Goal: Task Accomplishment & Management: Use online tool/utility

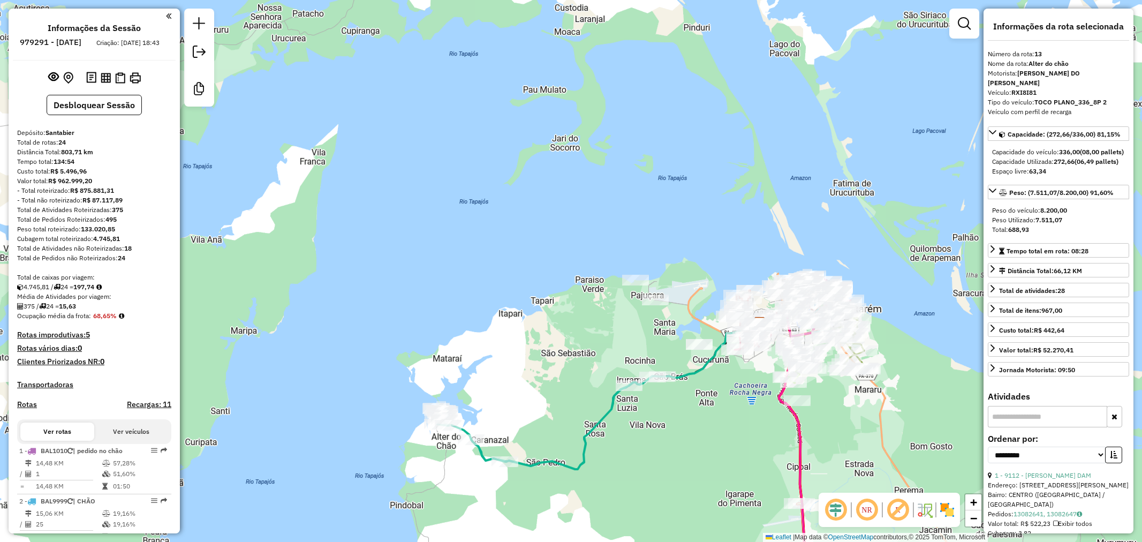
select select "**********"
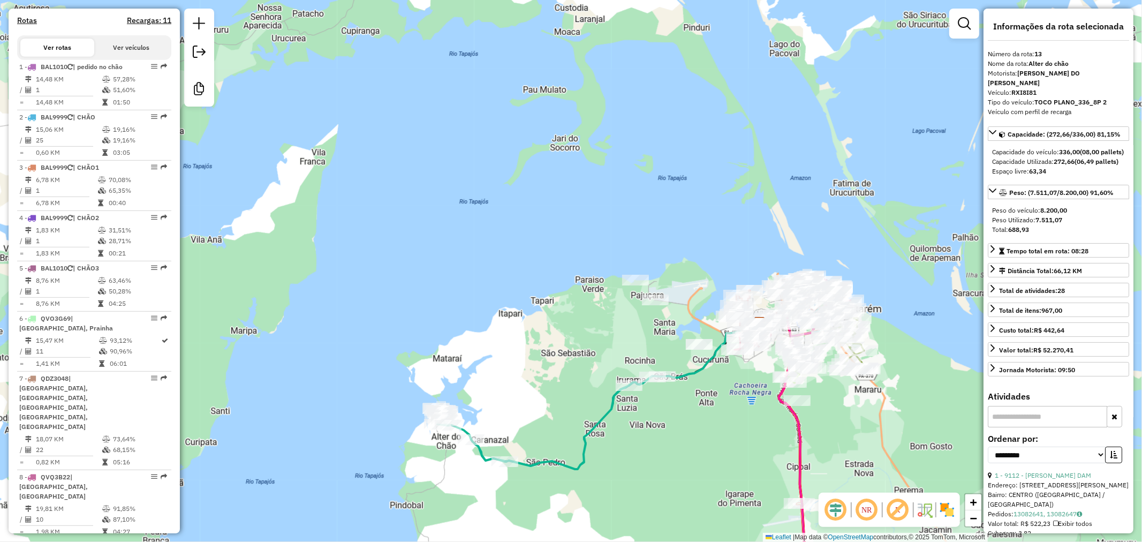
scroll to position [350, 0]
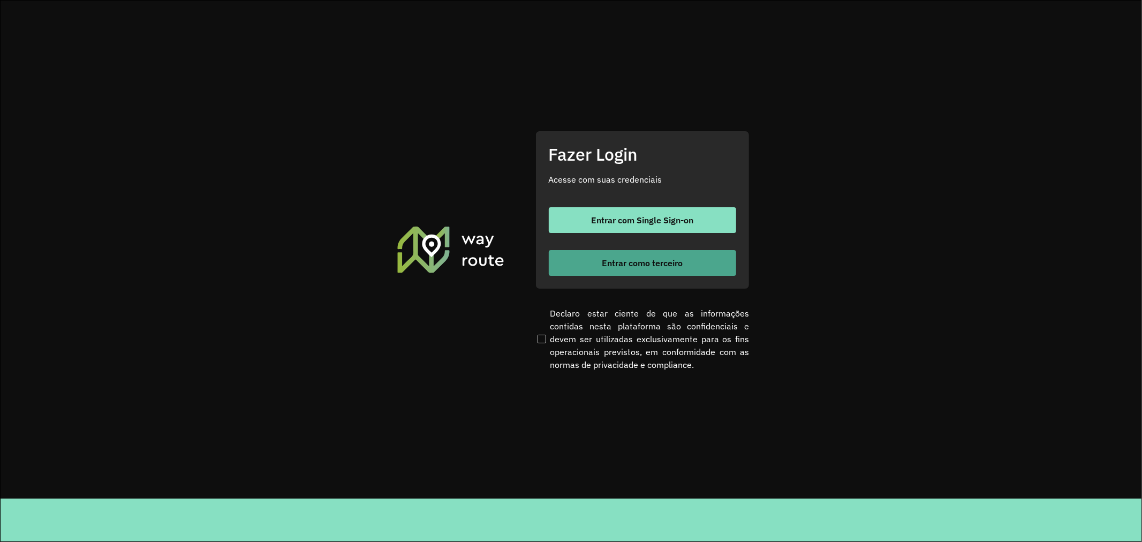
click at [606, 262] on span "Entrar como terceiro" at bounding box center [642, 263] width 81 height 9
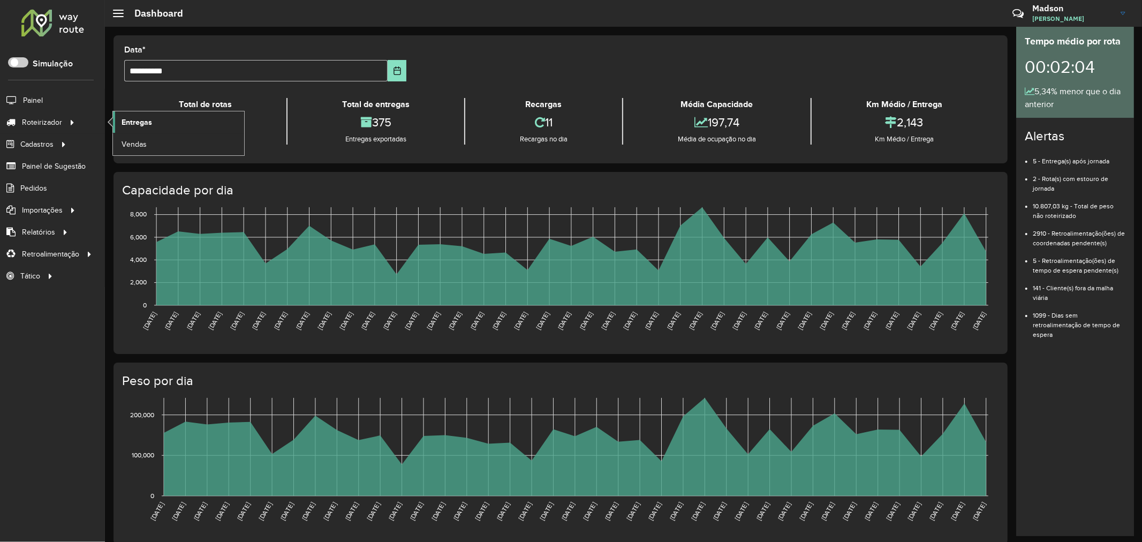
click at [132, 119] on span "Entregas" at bounding box center [137, 122] width 31 height 11
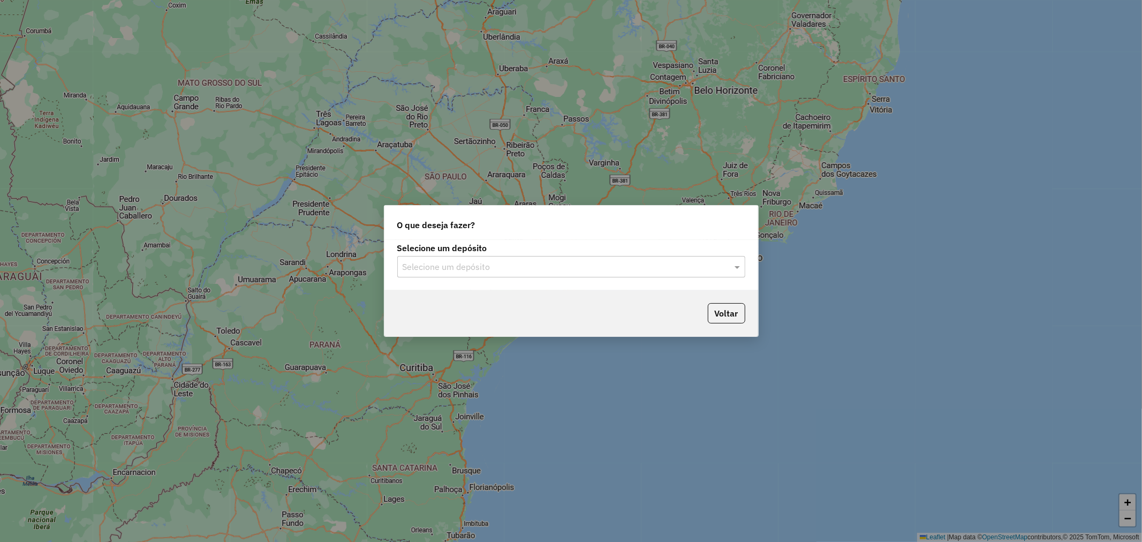
click at [488, 259] on div "Selecione um depósito" at bounding box center [571, 266] width 348 height 21
click at [457, 293] on div "Santabier" at bounding box center [571, 298] width 347 height 18
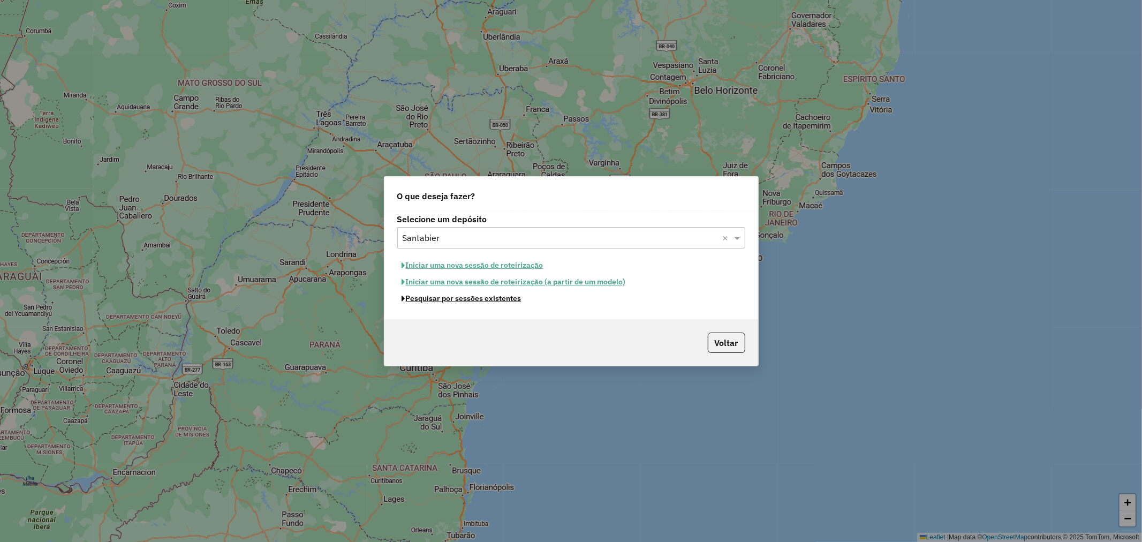
click at [450, 301] on button "Pesquisar por sessões existentes" at bounding box center [461, 298] width 129 height 17
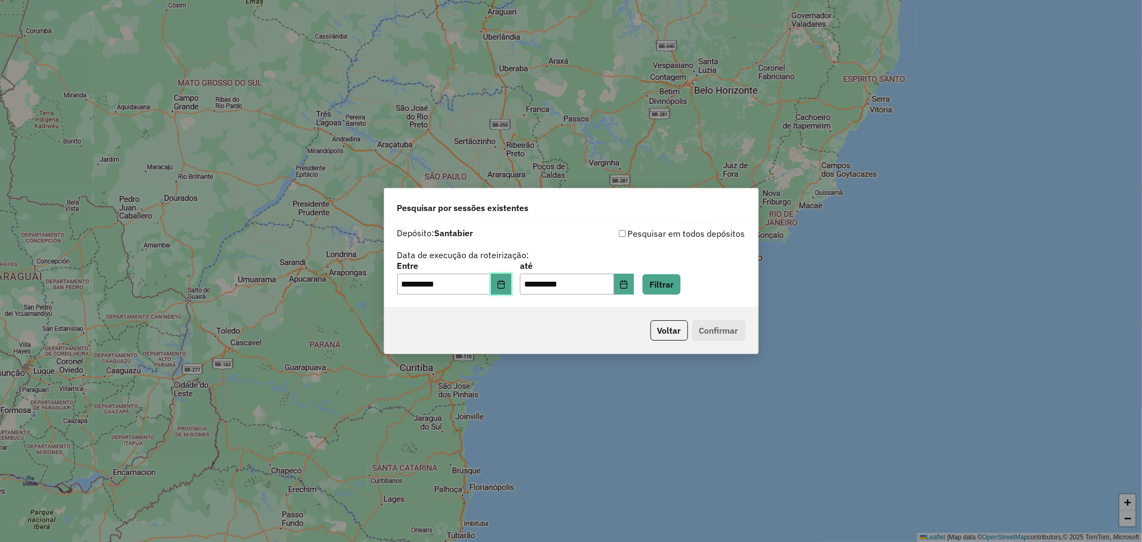
click at [511, 292] on button "Choose Date" at bounding box center [501, 284] width 20 height 21
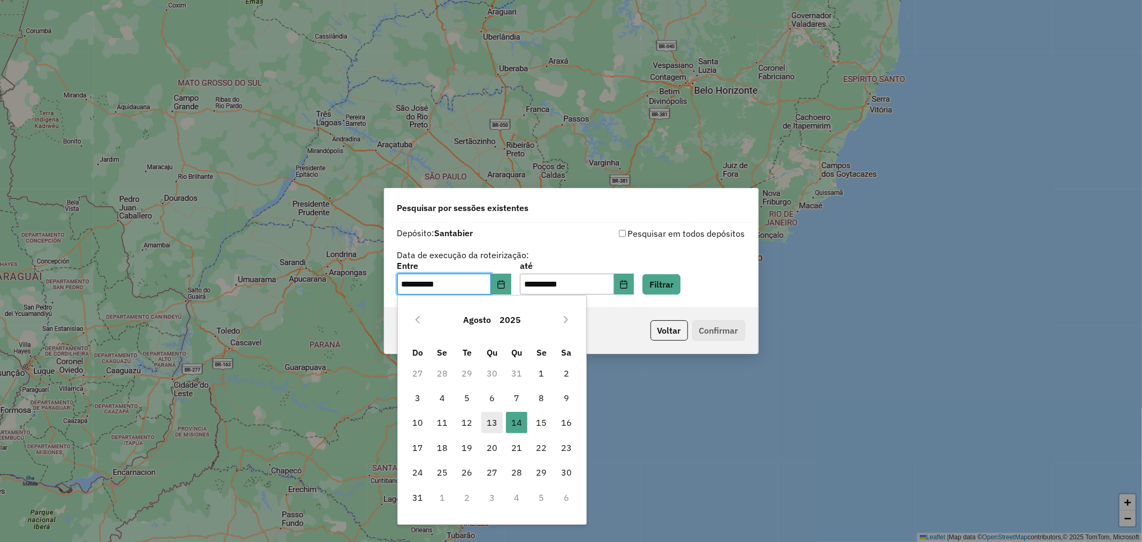
click at [496, 416] on span "13" at bounding box center [491, 422] width 21 height 21
type input "**********"
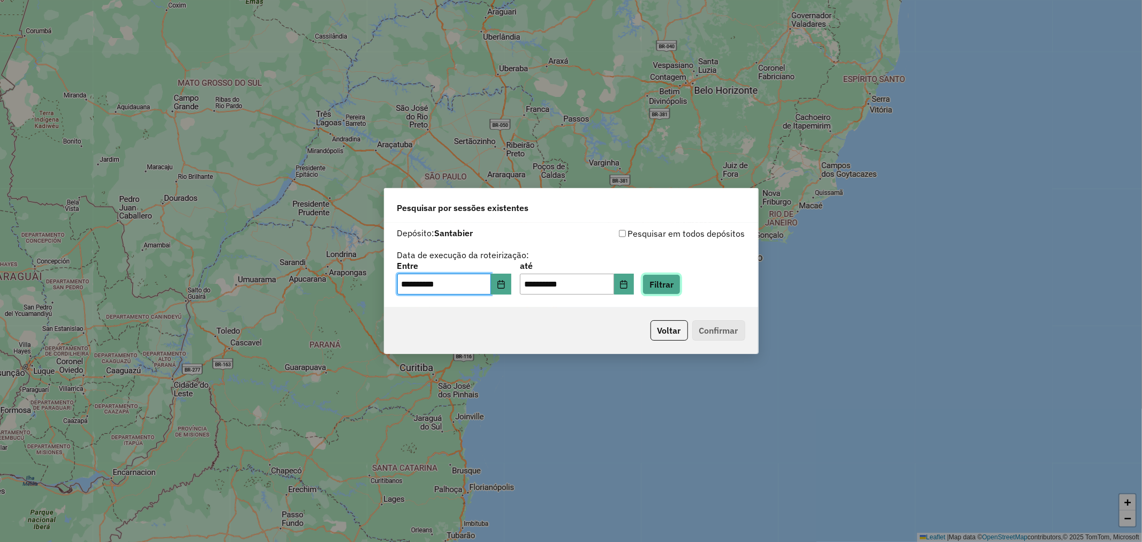
click at [680, 282] on button "Filtrar" at bounding box center [661, 284] width 38 height 20
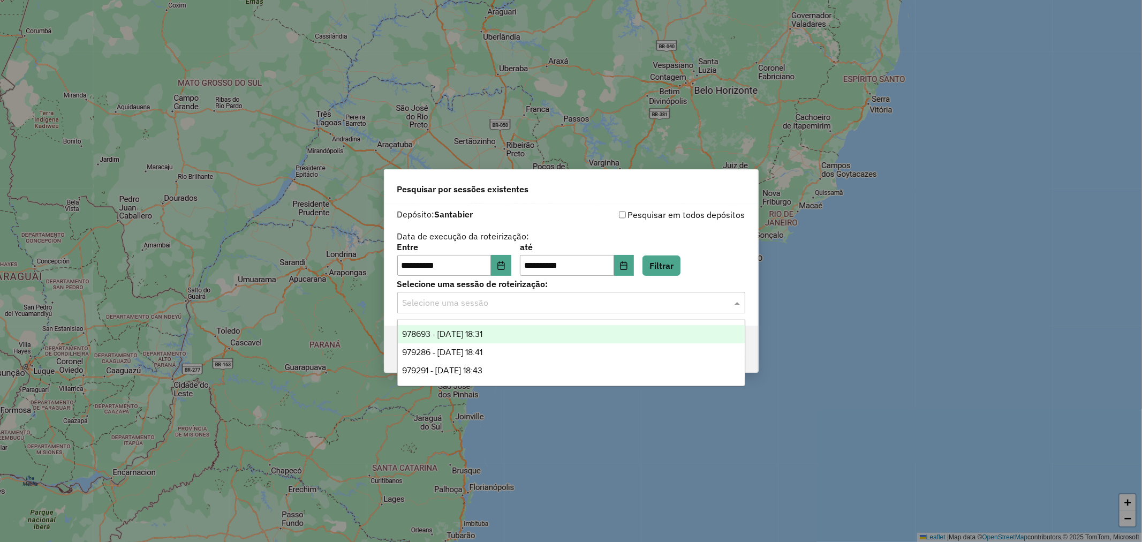
click at [532, 306] on input "text" at bounding box center [561, 303] width 316 height 13
click at [503, 328] on div "978693 - 13/08/2025 18:31" at bounding box center [571, 334] width 347 height 18
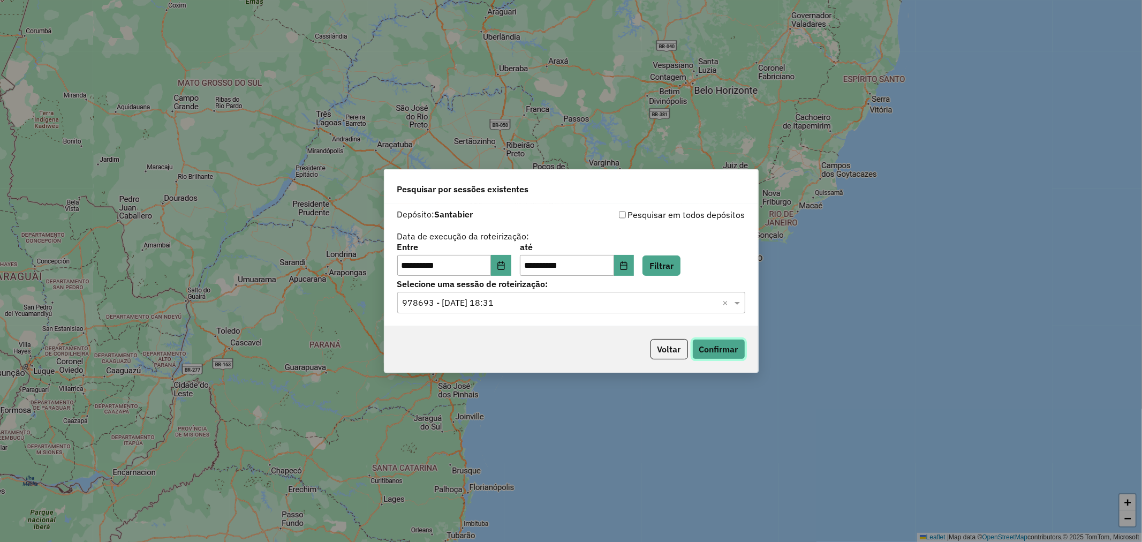
click at [710, 345] on button "Confirmar" at bounding box center [718, 349] width 53 height 20
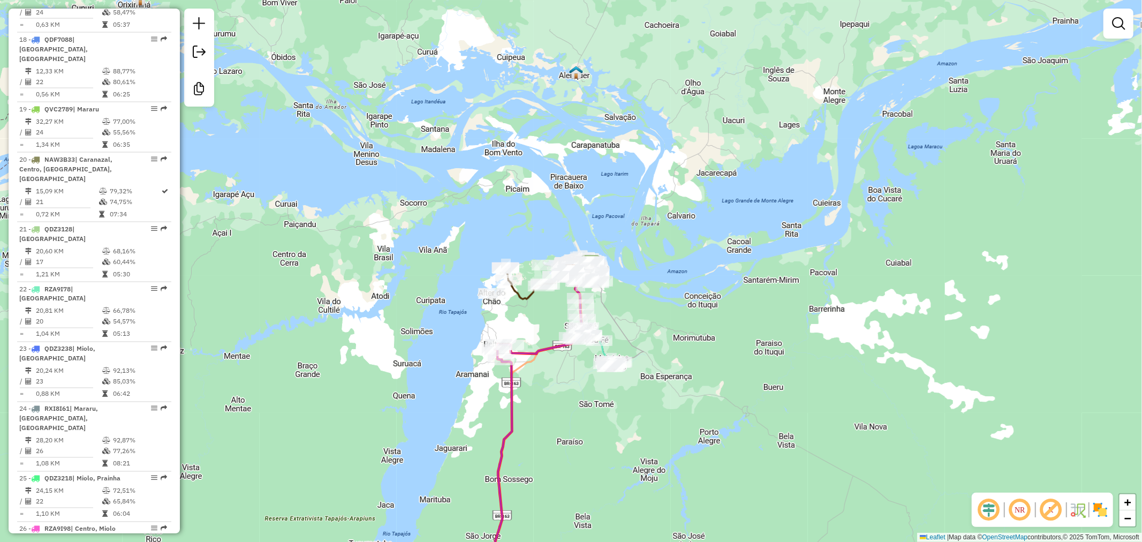
scroll to position [1427, 0]
select select "**********"
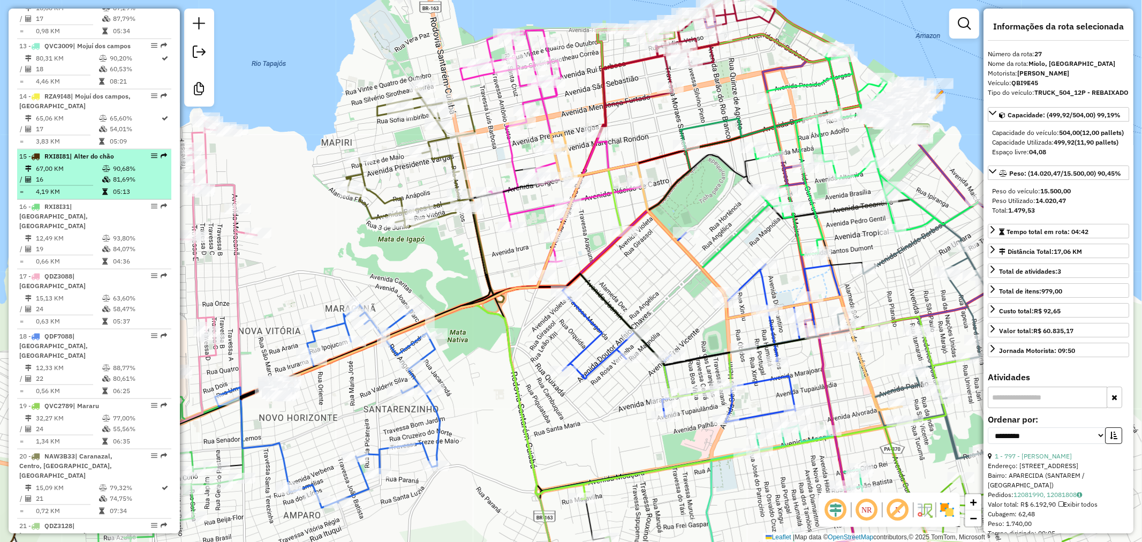
scroll to position [773, 0]
